Goal: Information Seeking & Learning: Check status

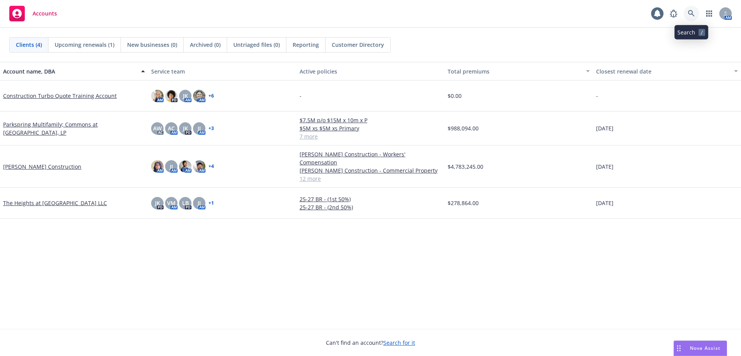
click at [695, 15] on link at bounding box center [690, 13] width 15 height 15
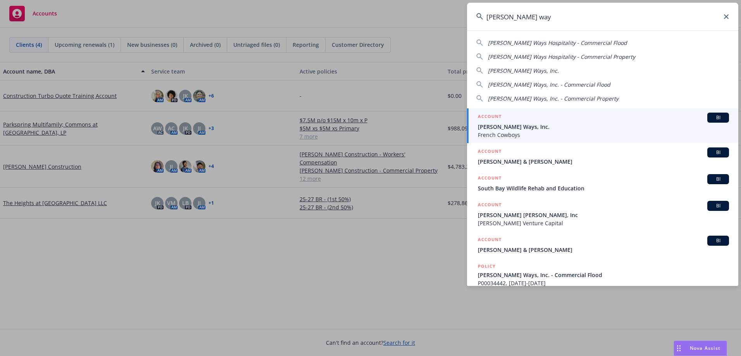
type input "[PERSON_NAME] way"
click at [707, 122] on div "BI" at bounding box center [718, 118] width 22 height 10
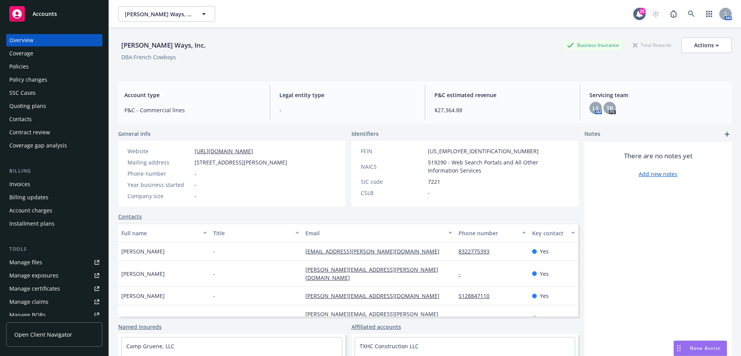
click at [49, 50] on div "Coverage" at bounding box center [54, 53] width 90 height 12
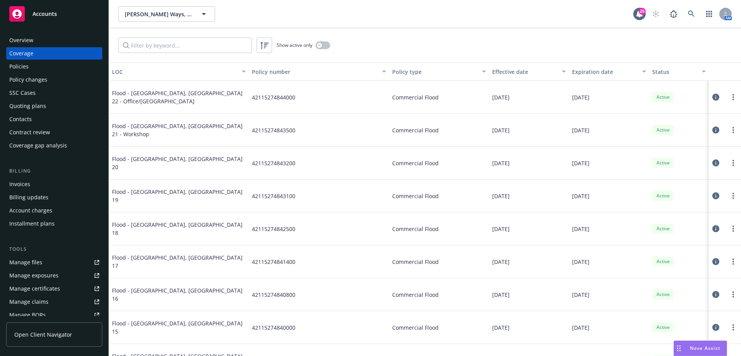
click at [34, 38] on div "Overview" at bounding box center [54, 40] width 90 height 12
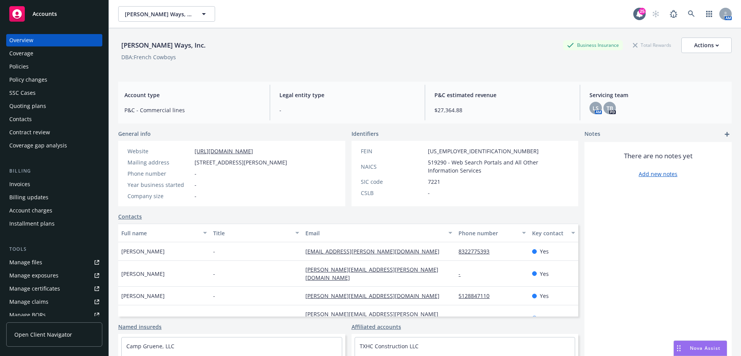
click at [45, 11] on span "Accounts" at bounding box center [45, 14] width 24 height 6
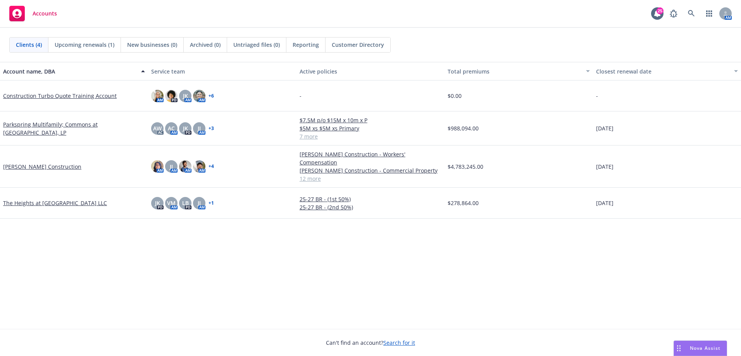
click at [313, 38] on div "Reporting" at bounding box center [305, 45] width 39 height 15
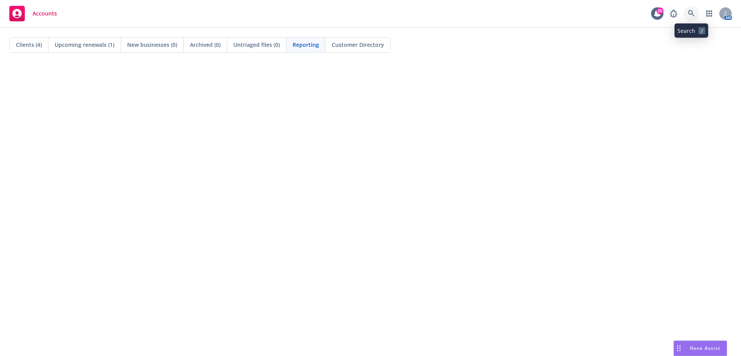
click at [693, 12] on icon at bounding box center [691, 13] width 7 height 7
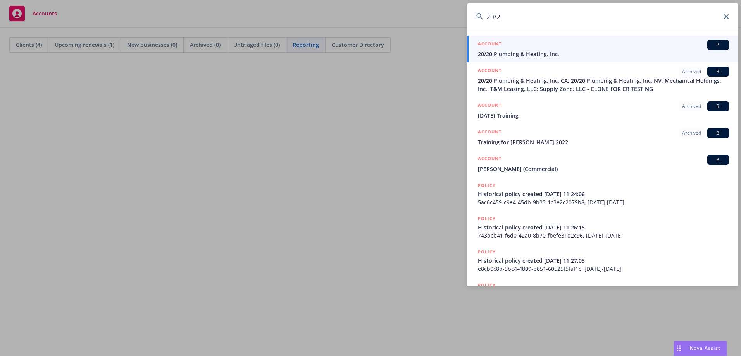
type input "20/2"
click at [536, 40] on link "ACCOUNT BI 20/20 Plumbing & Heating, Inc." at bounding box center [602, 49] width 271 height 27
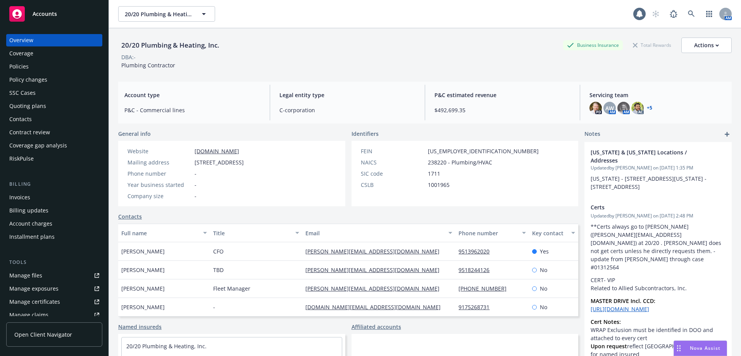
click at [60, 66] on div "Policies" at bounding box center [54, 66] width 90 height 12
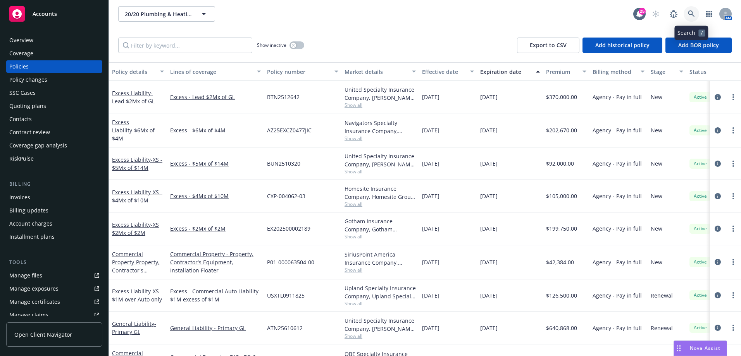
click at [696, 12] on link at bounding box center [690, 13] width 15 height 15
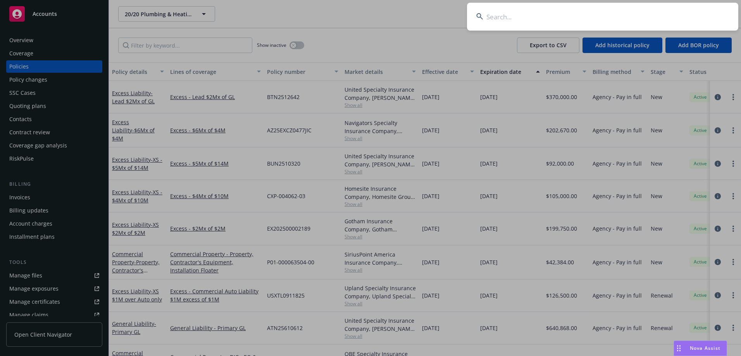
click at [559, 23] on input at bounding box center [602, 17] width 271 height 28
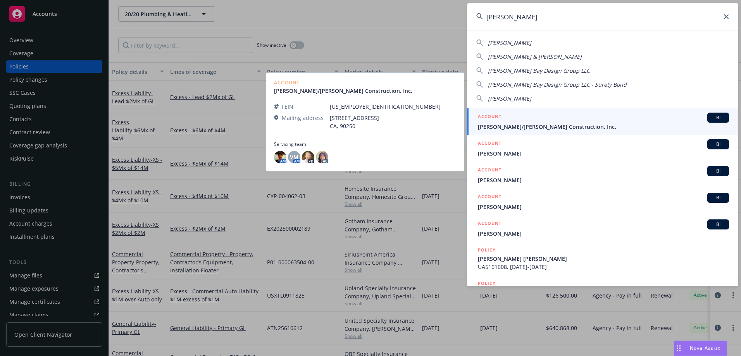
type input "[PERSON_NAME]"
click at [556, 122] on div "ACCOUNT BI" at bounding box center [603, 118] width 251 height 10
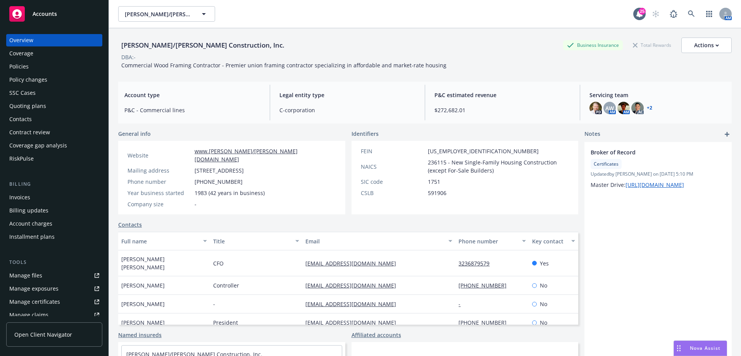
click at [42, 56] on div "Coverage" at bounding box center [54, 53] width 90 height 12
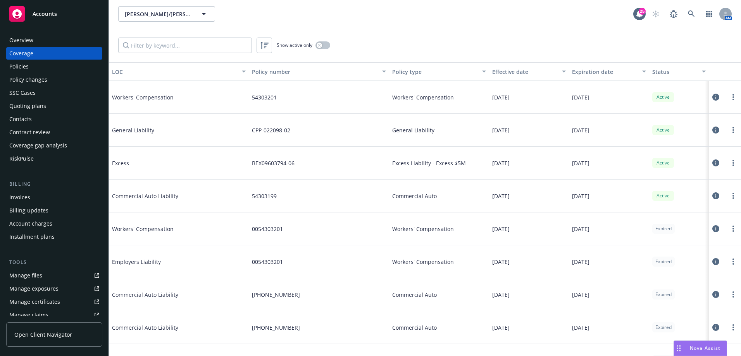
click at [530, 70] on div "Effective date" at bounding box center [524, 72] width 65 height 8
click at [528, 70] on div "Effective date" at bounding box center [524, 72] width 65 height 8
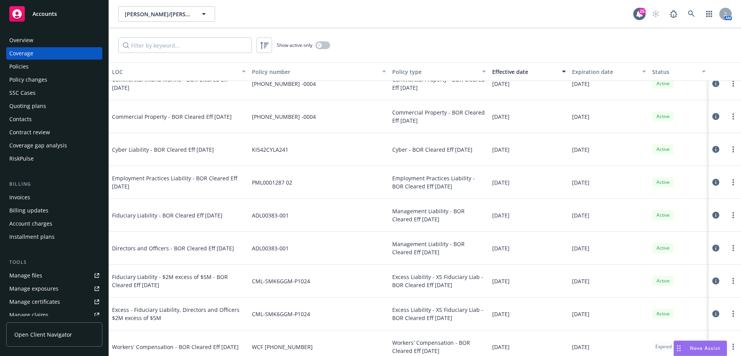
scroll to position [194, 0]
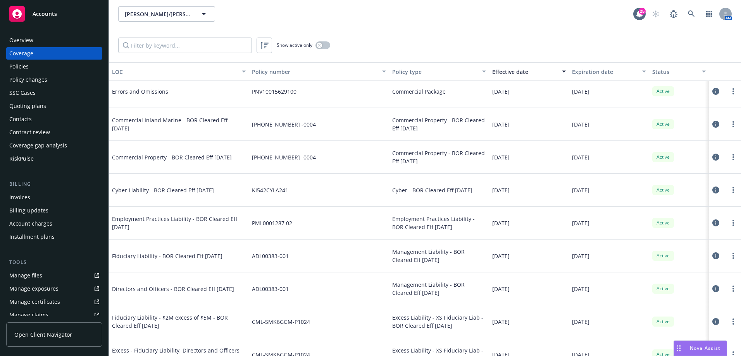
click at [595, 69] on div "Expiration date" at bounding box center [604, 72] width 65 height 8
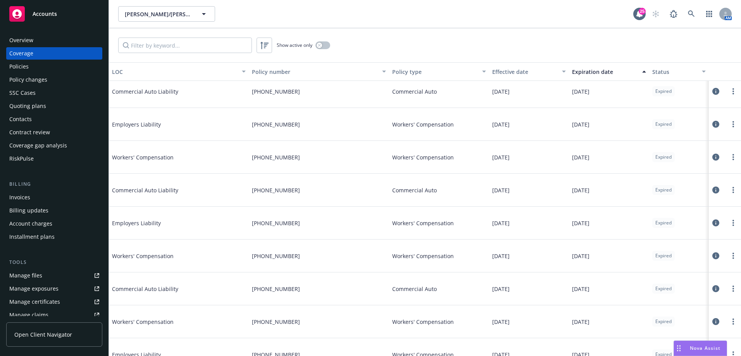
click at [595, 69] on div "Expiration date" at bounding box center [604, 72] width 65 height 8
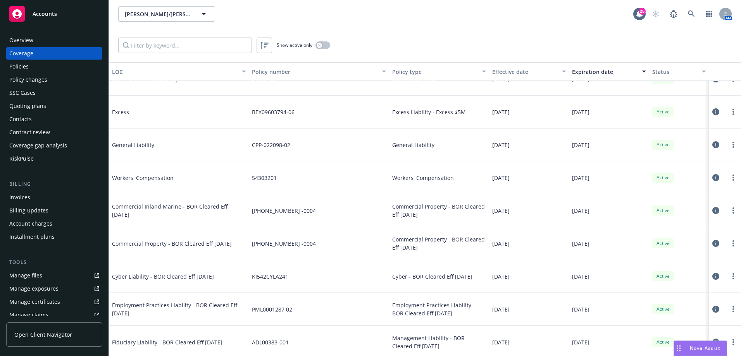
scroll to position [0, 0]
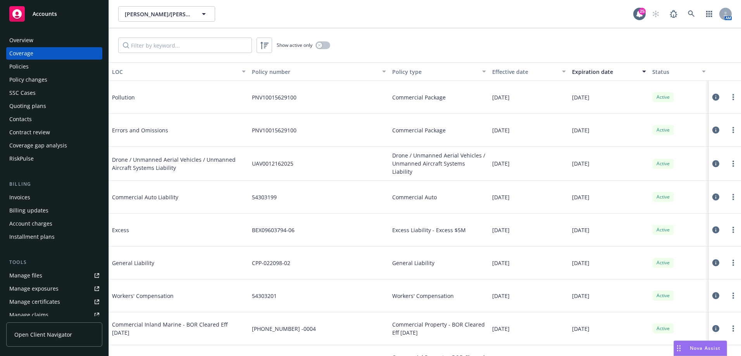
click at [591, 71] on div "Expiration date" at bounding box center [604, 72] width 65 height 8
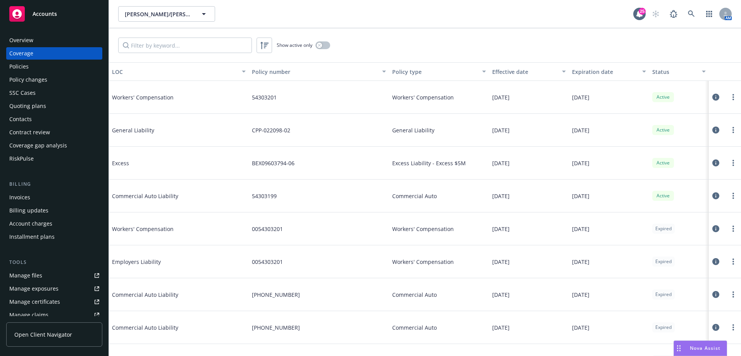
click at [591, 71] on div "Expiration date" at bounding box center [604, 72] width 65 height 8
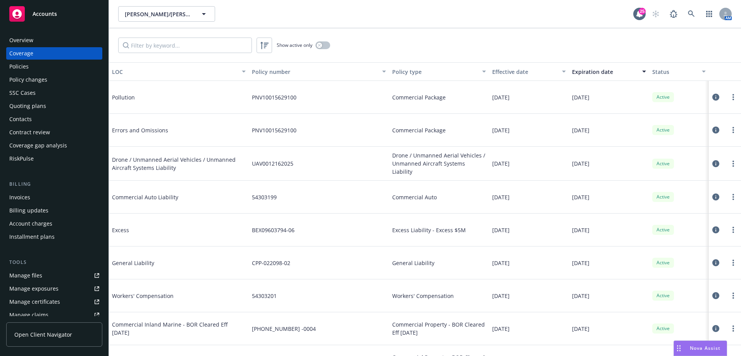
click at [595, 77] on button "Expiration date" at bounding box center [609, 71] width 80 height 19
click at [595, 71] on div "Expiration date" at bounding box center [604, 72] width 65 height 8
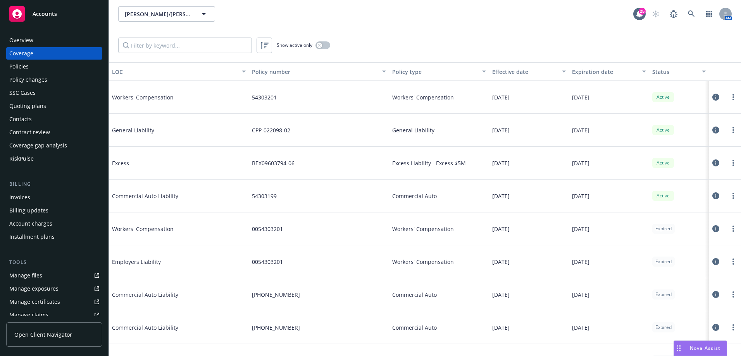
click at [595, 71] on div "Expiration date" at bounding box center [604, 72] width 65 height 8
click at [319, 44] on icon "button" at bounding box center [319, 45] width 3 height 3
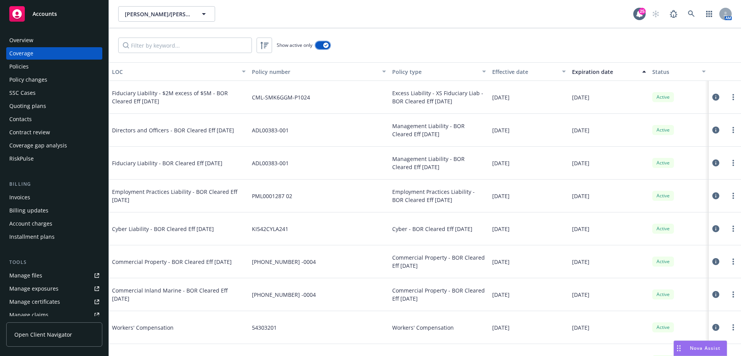
scroll to position [77, 0]
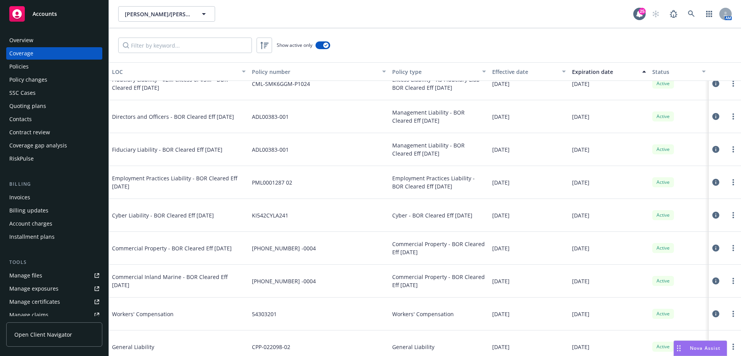
click at [629, 356] on html "Accounts Overview Coverage Policies Policy changes SSC Cases Quoting plans Cont…" at bounding box center [370, 178] width 741 height 356
drag, startPoint x: 647, startPoint y: 307, endPoint x: 541, endPoint y: 311, distance: 106.2
click at [542, 311] on div "Workers' Compensation 54303201 Workers' Compensation [DATE] [DATE] Active" at bounding box center [425, 314] width 632 height 33
drag, startPoint x: 541, startPoint y: 311, endPoint x: 471, endPoint y: 294, distance: 72.1
click at [471, 294] on div "Commercial Property - BOR Cleared Eff [DATE]" at bounding box center [439, 281] width 100 height 33
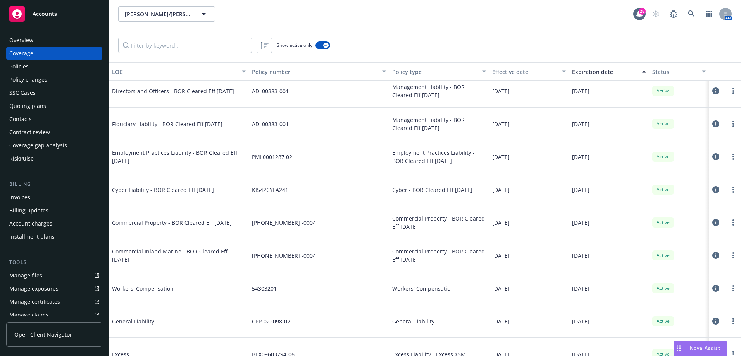
scroll to position [116, 0]
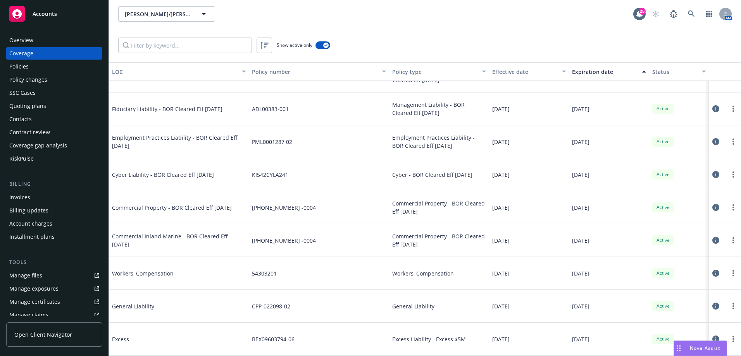
click at [53, 65] on div "Policies" at bounding box center [54, 66] width 90 height 12
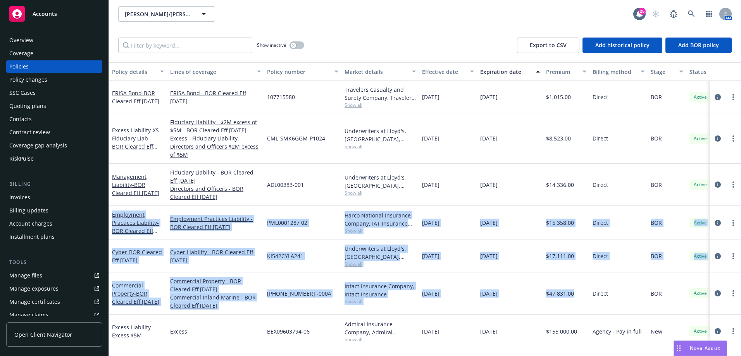
drag, startPoint x: 568, startPoint y: 288, endPoint x: 117, endPoint y: 203, distance: 458.6
click at [115, 202] on div "ERISA Bond - BOR Cleared Eff [DATE] ERISA Bond - BOR Cleared Eff [DATE] 1077155…" at bounding box center [483, 267] width 748 height 372
click at [555, 297] on div "$47,831.00" at bounding box center [566, 294] width 46 height 42
drag, startPoint x: 587, startPoint y: 292, endPoint x: 123, endPoint y: 214, distance: 470.7
click at [123, 214] on div "ERISA Bond - BOR Cleared Eff [DATE] ERISA Bond - BOR Cleared Eff [DATE] 1077155…" at bounding box center [483, 267] width 748 height 372
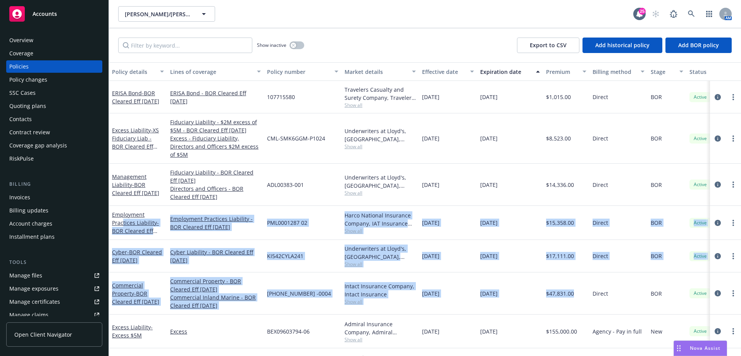
click at [549, 276] on div "$47,831.00" at bounding box center [566, 294] width 46 height 42
click at [547, 259] on div "$17,111.00" at bounding box center [566, 256] width 46 height 33
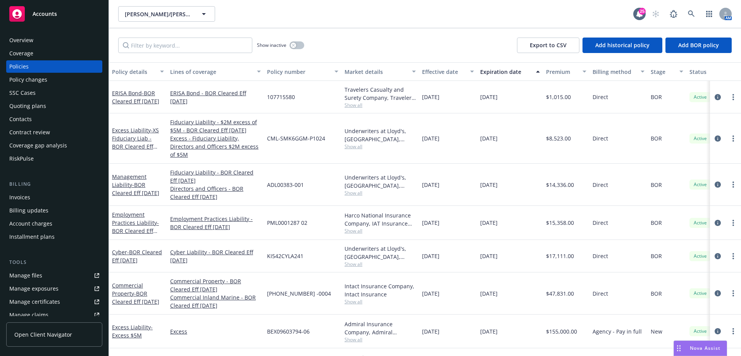
click at [548, 252] on span "$17,111.00" at bounding box center [560, 256] width 28 height 8
click at [545, 251] on div "$17,111.00" at bounding box center [566, 256] width 46 height 33
click at [533, 252] on div "[DATE]" at bounding box center [510, 256] width 66 height 33
